Goal: Find specific page/section: Find specific page/section

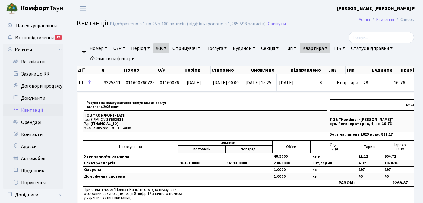
select select "25"
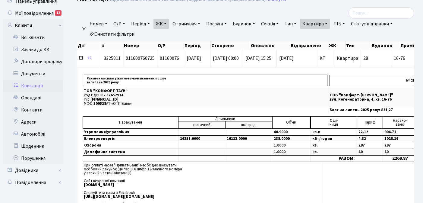
scroll to position [0, 214]
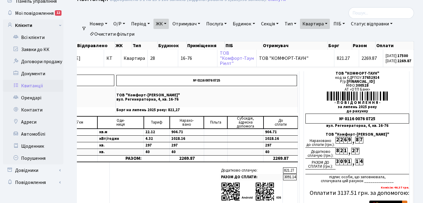
click at [330, 24] on link "Квартира" at bounding box center [315, 24] width 30 height 10
type input "1"
type input "2-1311"
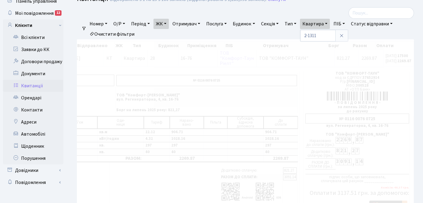
click at [168, 23] on link "ЖК" at bounding box center [161, 24] width 15 height 10
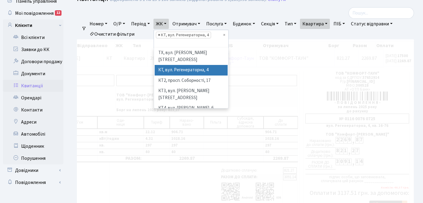
scroll to position [0, 94]
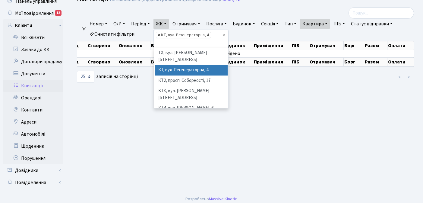
click at [160, 35] on span "×" at bounding box center [159, 35] width 2 height 6
select select
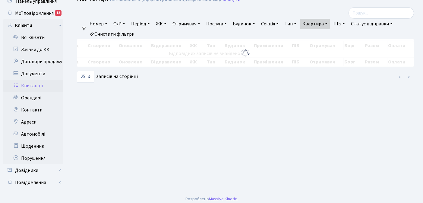
click at [167, 21] on link "ЖК" at bounding box center [161, 24] width 15 height 10
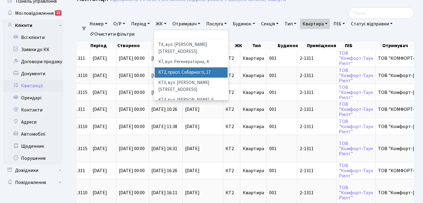
click at [185, 67] on li "КТ2, просп. Соборності, 17" at bounding box center [191, 72] width 73 height 11
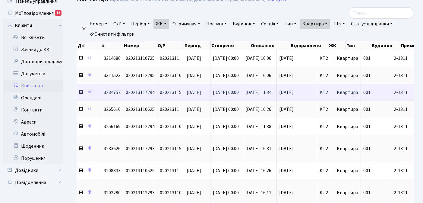
scroll to position [25, 0]
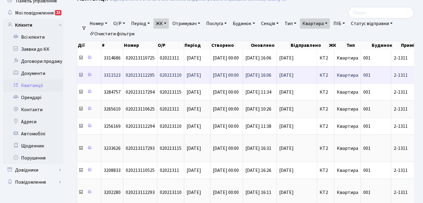
click at [81, 76] on icon at bounding box center [80, 74] width 5 height 5
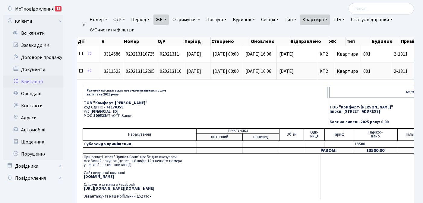
scroll to position [34, 0]
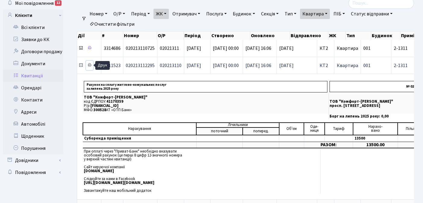
click at [90, 64] on icon at bounding box center [90, 65] width 4 height 4
click at [80, 66] on icon at bounding box center [80, 65] width 5 height 5
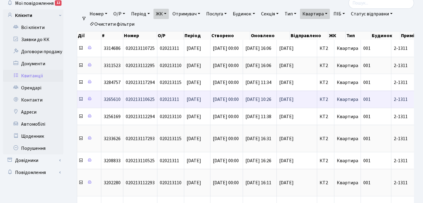
click at [80, 100] on icon at bounding box center [80, 99] width 5 height 5
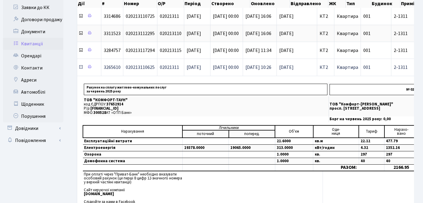
scroll to position [76, 0]
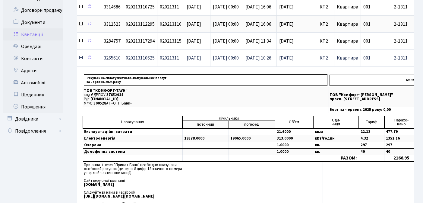
click at [80, 57] on icon at bounding box center [80, 57] width 5 height 5
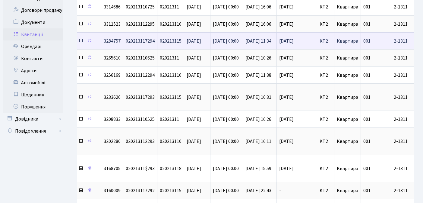
click at [80, 41] on icon at bounding box center [80, 40] width 5 height 5
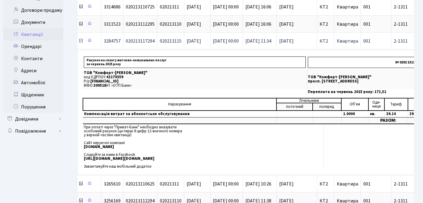
click at [81, 41] on icon at bounding box center [80, 40] width 5 height 5
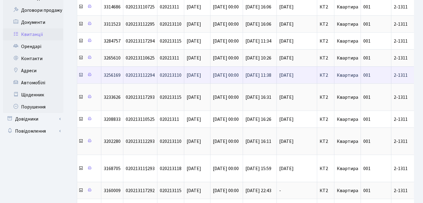
click at [81, 75] on icon at bounding box center [80, 74] width 5 height 5
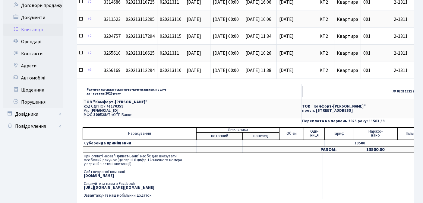
scroll to position [88, 0]
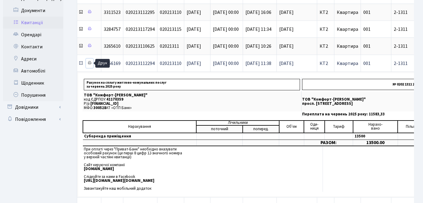
click at [90, 62] on icon at bounding box center [90, 63] width 4 height 4
